Goal: Information Seeking & Learning: Learn about a topic

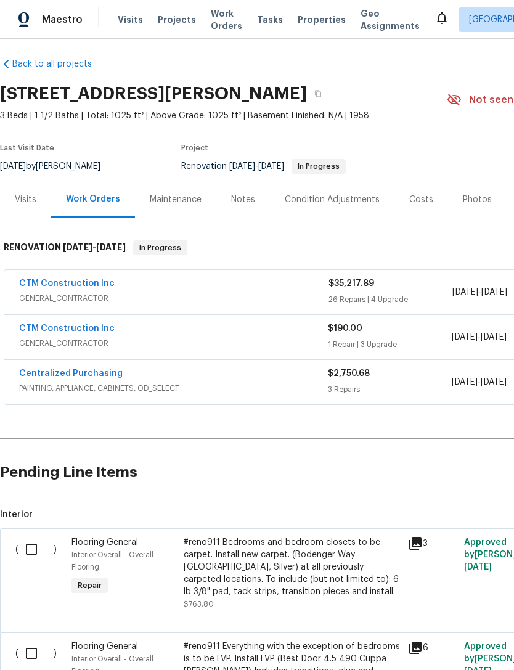
scroll to position [6, 0]
click at [348, 288] on div "$35,217.89" at bounding box center [391, 283] width 124 height 12
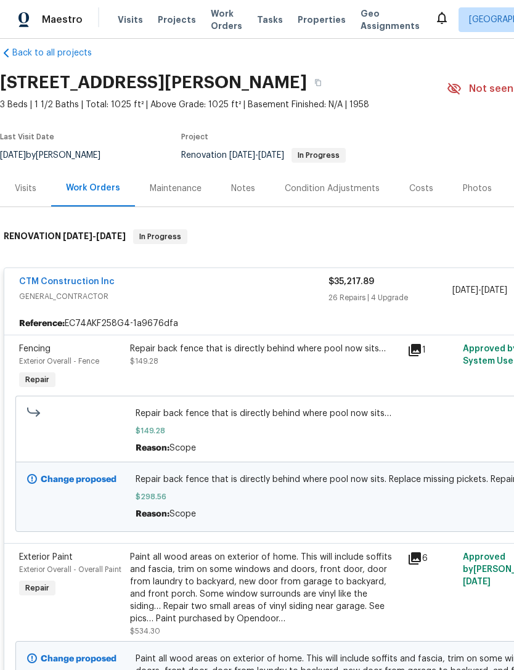
scroll to position [17, 0]
click at [30, 285] on link "CTM Construction Inc" at bounding box center [67, 281] width 96 height 9
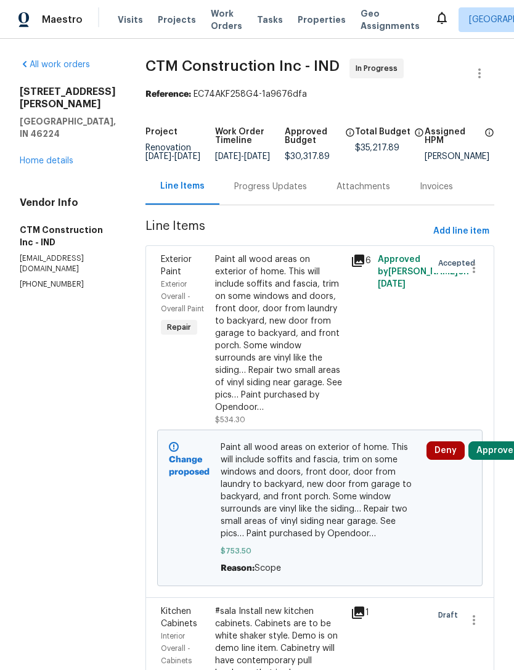
click at [182, 192] on div "Line Items" at bounding box center [182, 186] width 44 height 12
click at [40, 157] on link "Home details" at bounding box center [47, 161] width 54 height 9
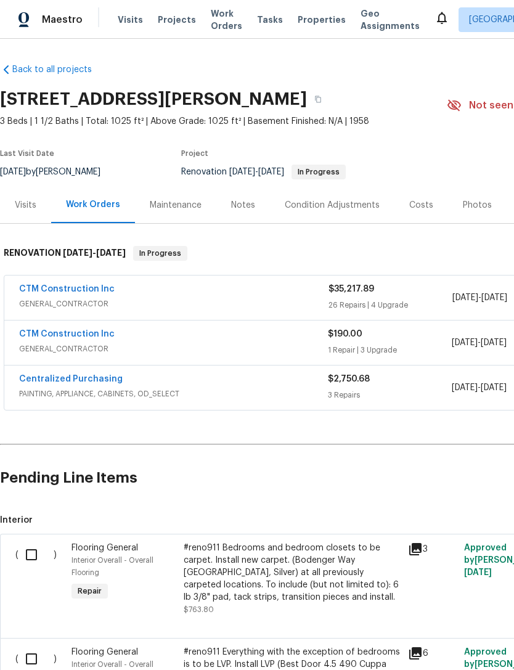
click at [39, 338] on link "CTM Construction Inc" at bounding box center [67, 334] width 96 height 9
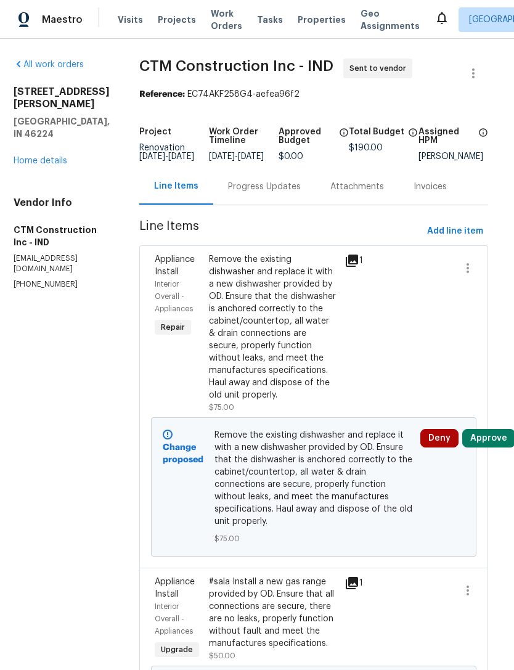
scroll to position [0, 6]
click at [36, 157] on link "Home details" at bounding box center [41, 161] width 54 height 9
